Goal: Check status: Check status

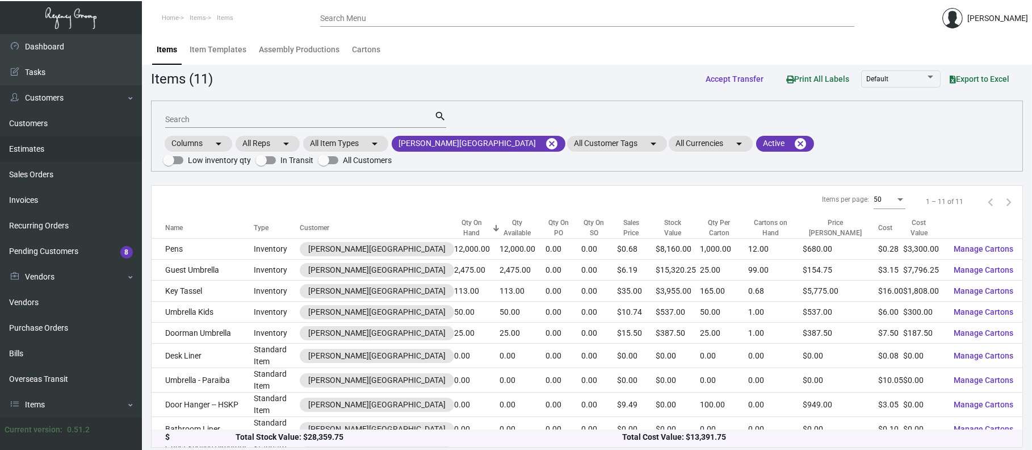
click at [49, 148] on link "Estimates" at bounding box center [71, 149] width 142 height 26
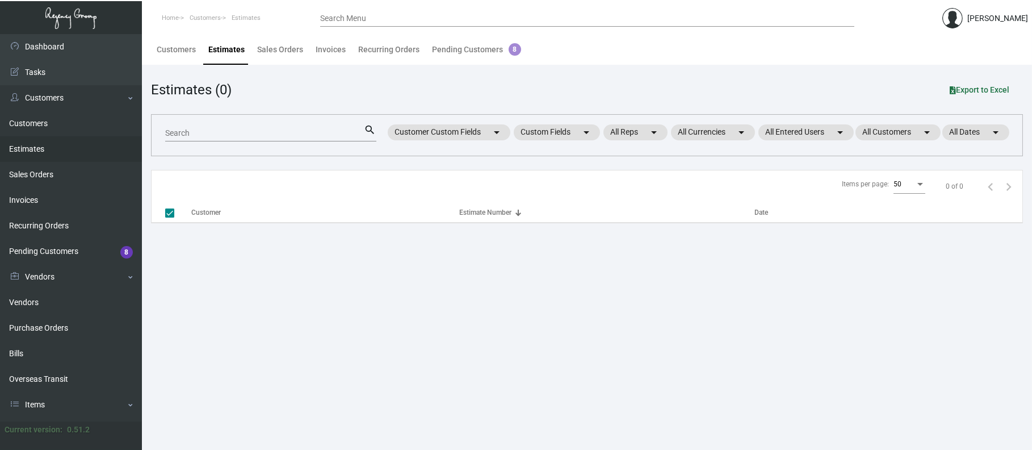
click at [262, 130] on input "Search" at bounding box center [264, 133] width 199 height 9
checkbox input "false"
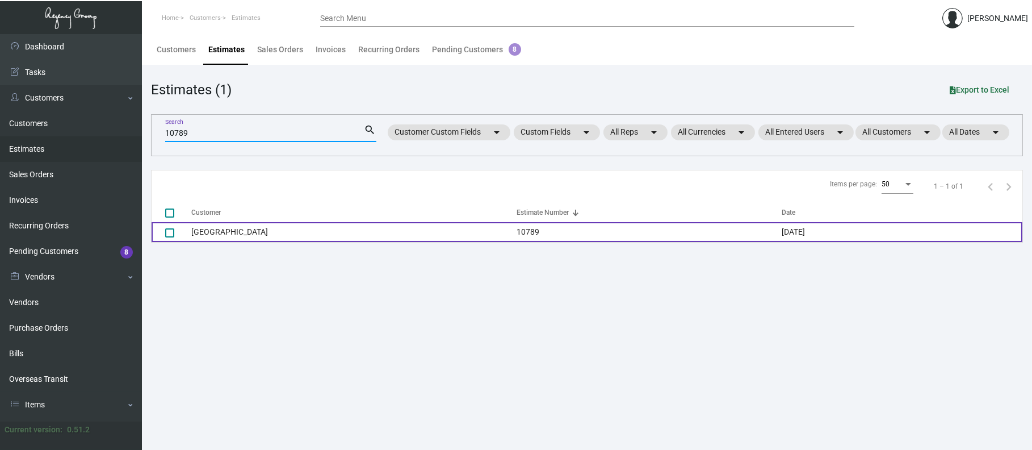
type input "10789"
click at [264, 226] on td "[GEOGRAPHIC_DATA]" at bounding box center [353, 232] width 325 height 20
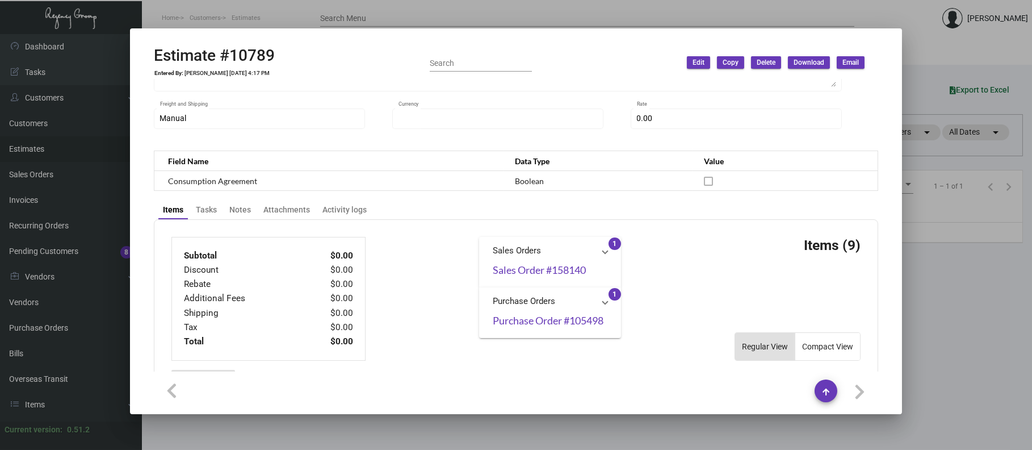
type input "[GEOGRAPHIC_DATA]"
type input "[PERSON_NAME]"
type input "10789"
type input "[DATE]"
type input "[PERSON_NAME]"
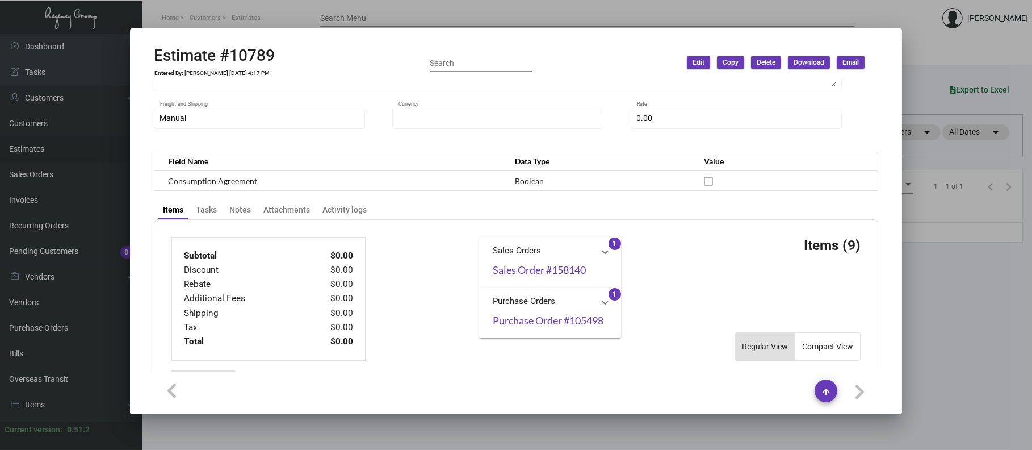
checkbox input "true"
type textarea "Regency Group NJ - [PERSON_NAME] [STREET_ADDRESS]"
type input "United States Dollar $"
type input "$ 0.00"
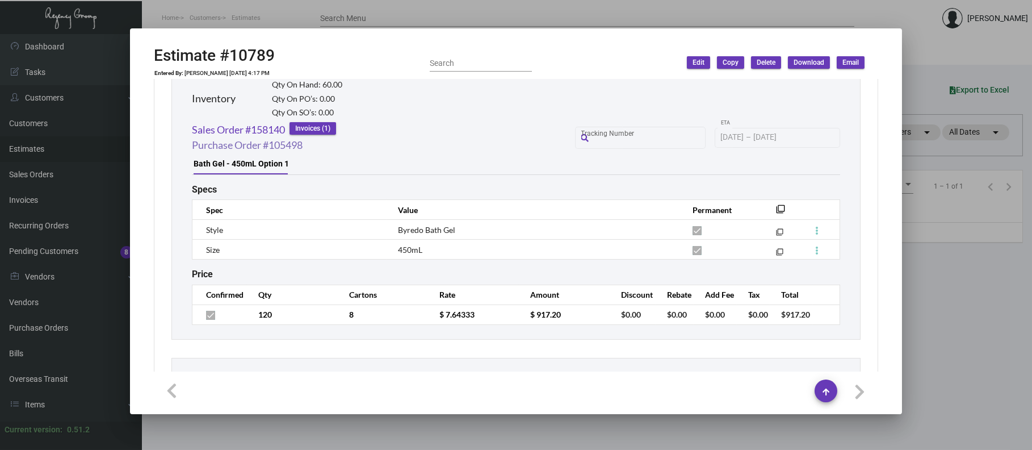
scroll to position [662, 0]
click at [256, 143] on link "Purchase Order #105498" at bounding box center [247, 147] width 111 height 15
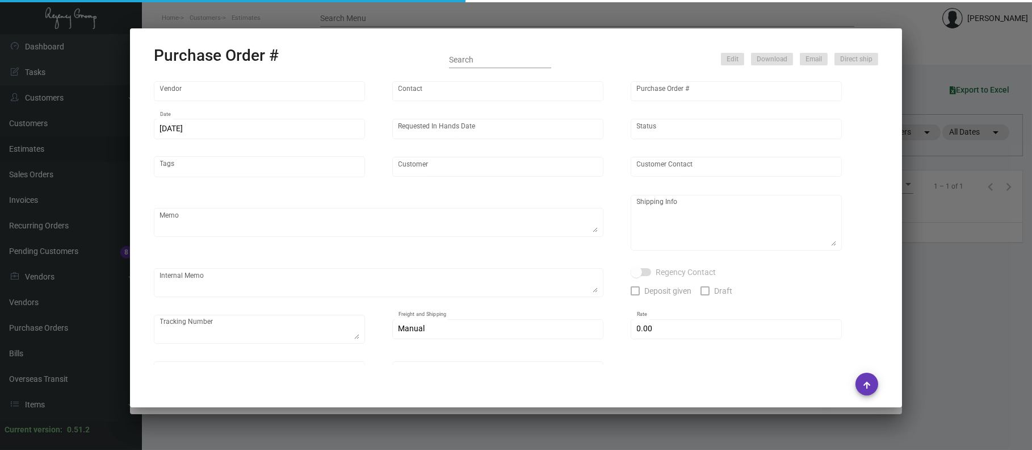
type input "Hunter Amenities"
type input "[PERSON_NAME]"
type input "105498"
type input "[DATE]"
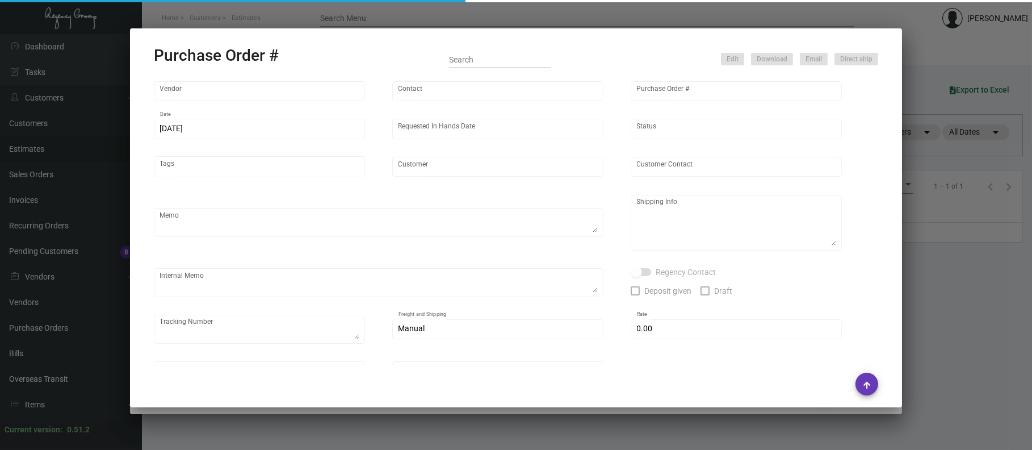
type input "[GEOGRAPHIC_DATA]"
type textarea "Regency Group NJ - [PERSON_NAME] [STREET_ADDRESS]"
type textarea "$290.26 for freight, LTL shipment"
checkbox input "true"
type input "$ 0.00"
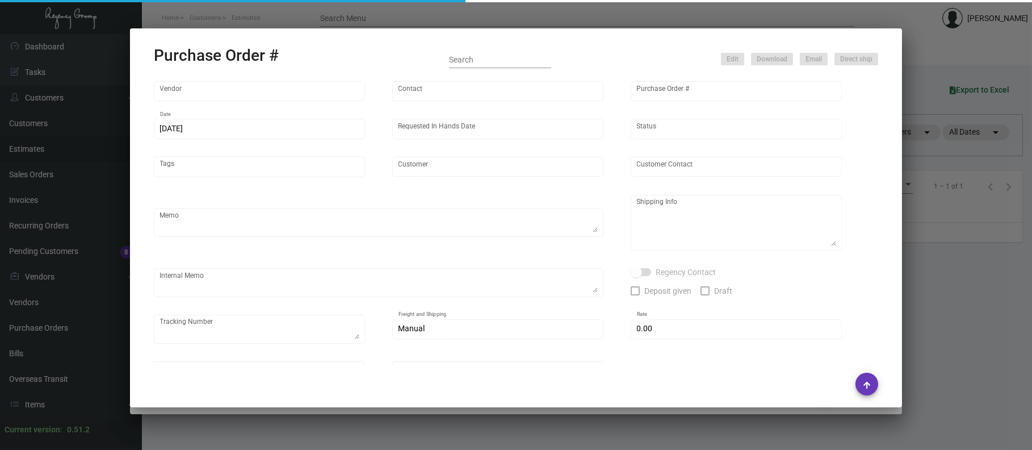
type input "United States Dollar $"
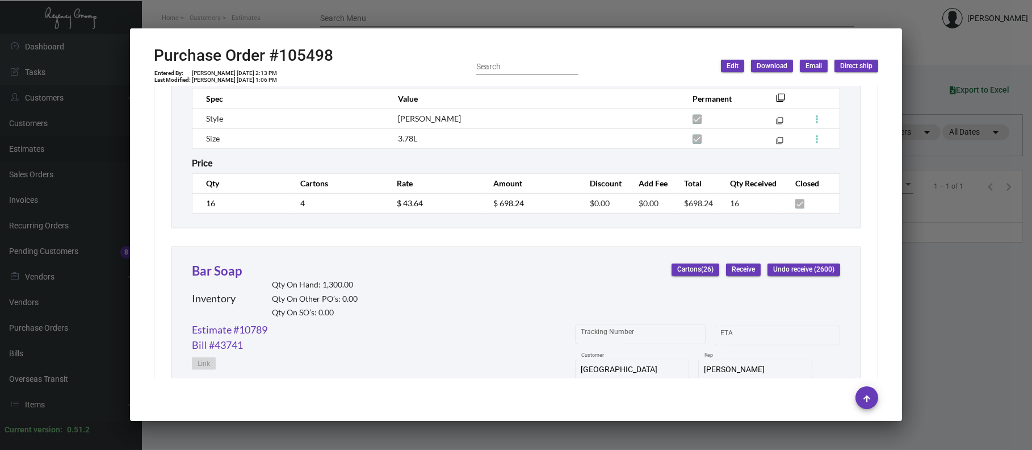
scroll to position [2993, 0]
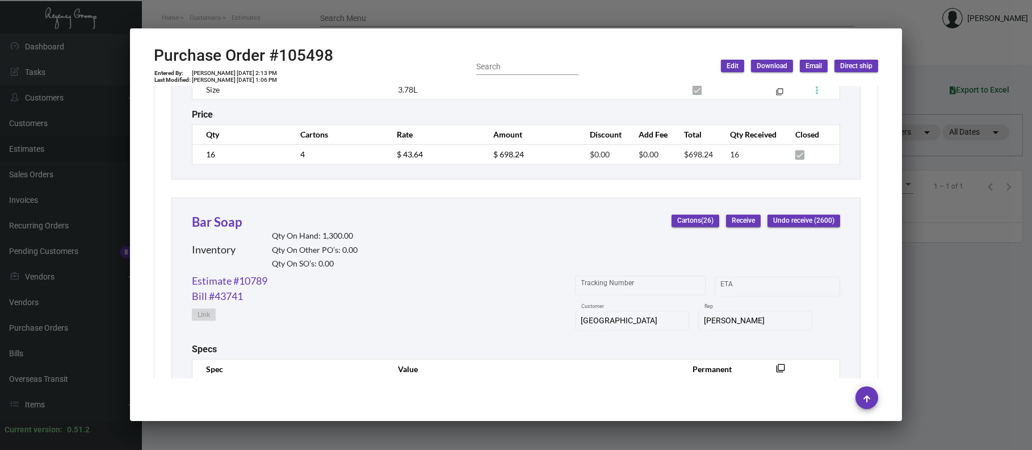
click at [272, 14] on div at bounding box center [516, 225] width 1032 height 450
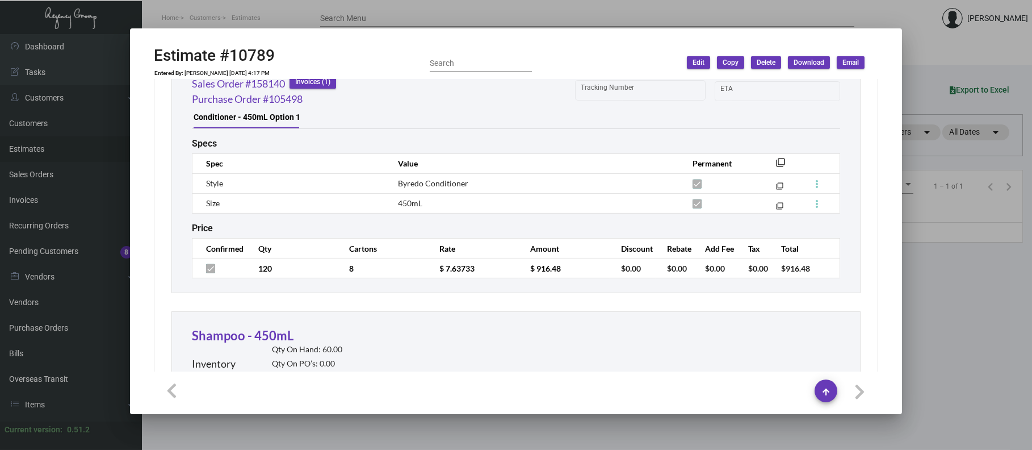
scroll to position [1842, 0]
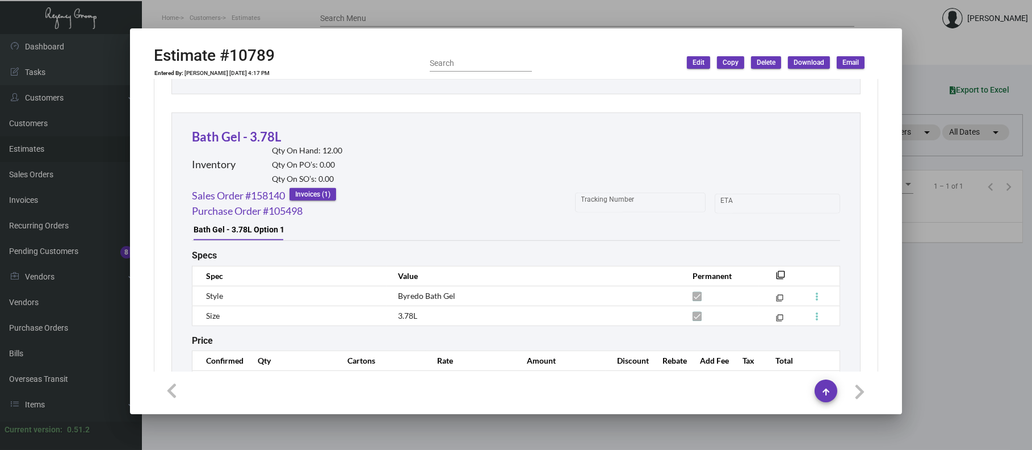
click at [951, 300] on div at bounding box center [516, 225] width 1032 height 450
